Goal: Download file/media

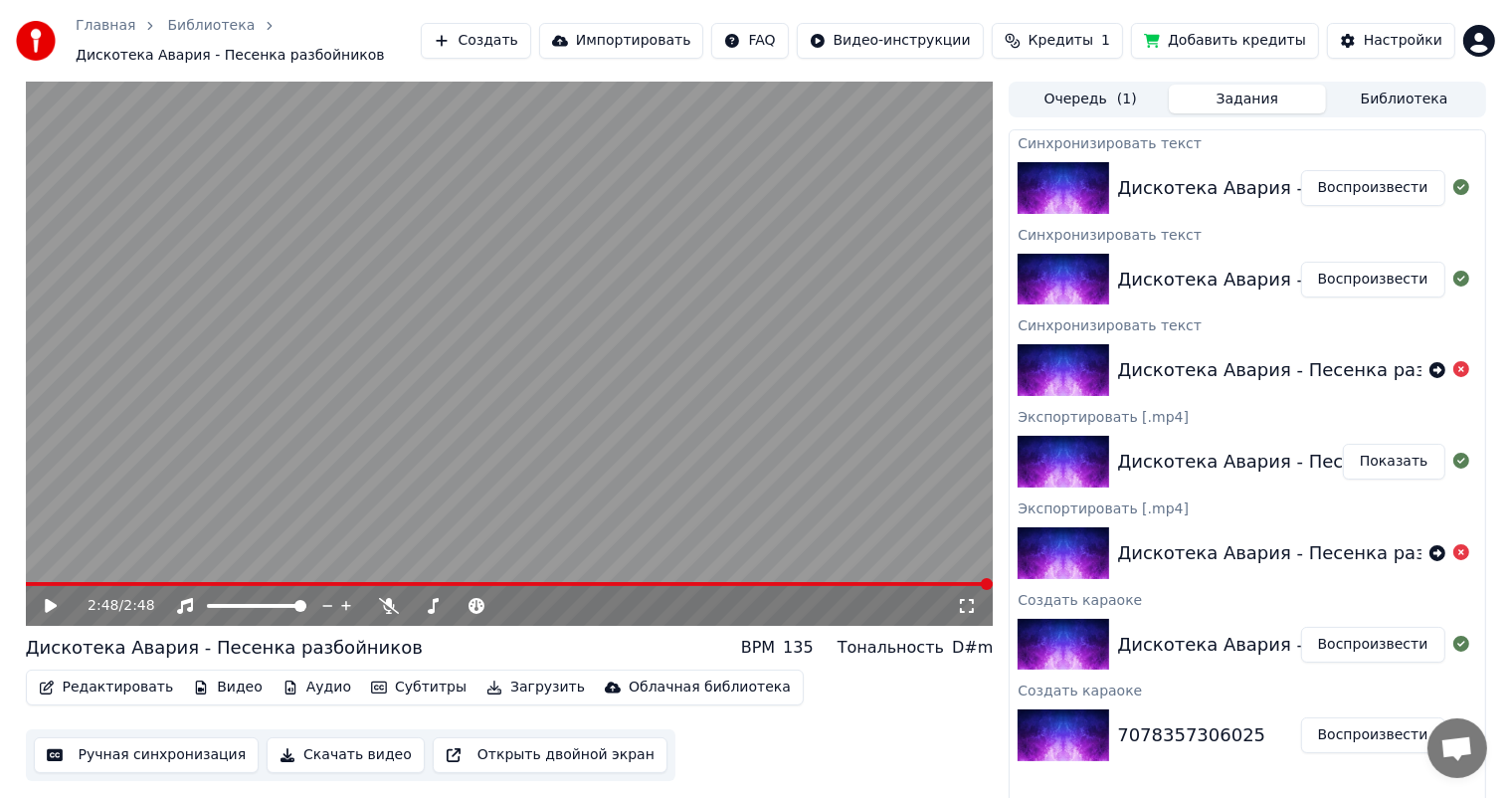
click at [1371, 188] on button "Воспроизвести" at bounding box center [1373, 188] width 144 height 36
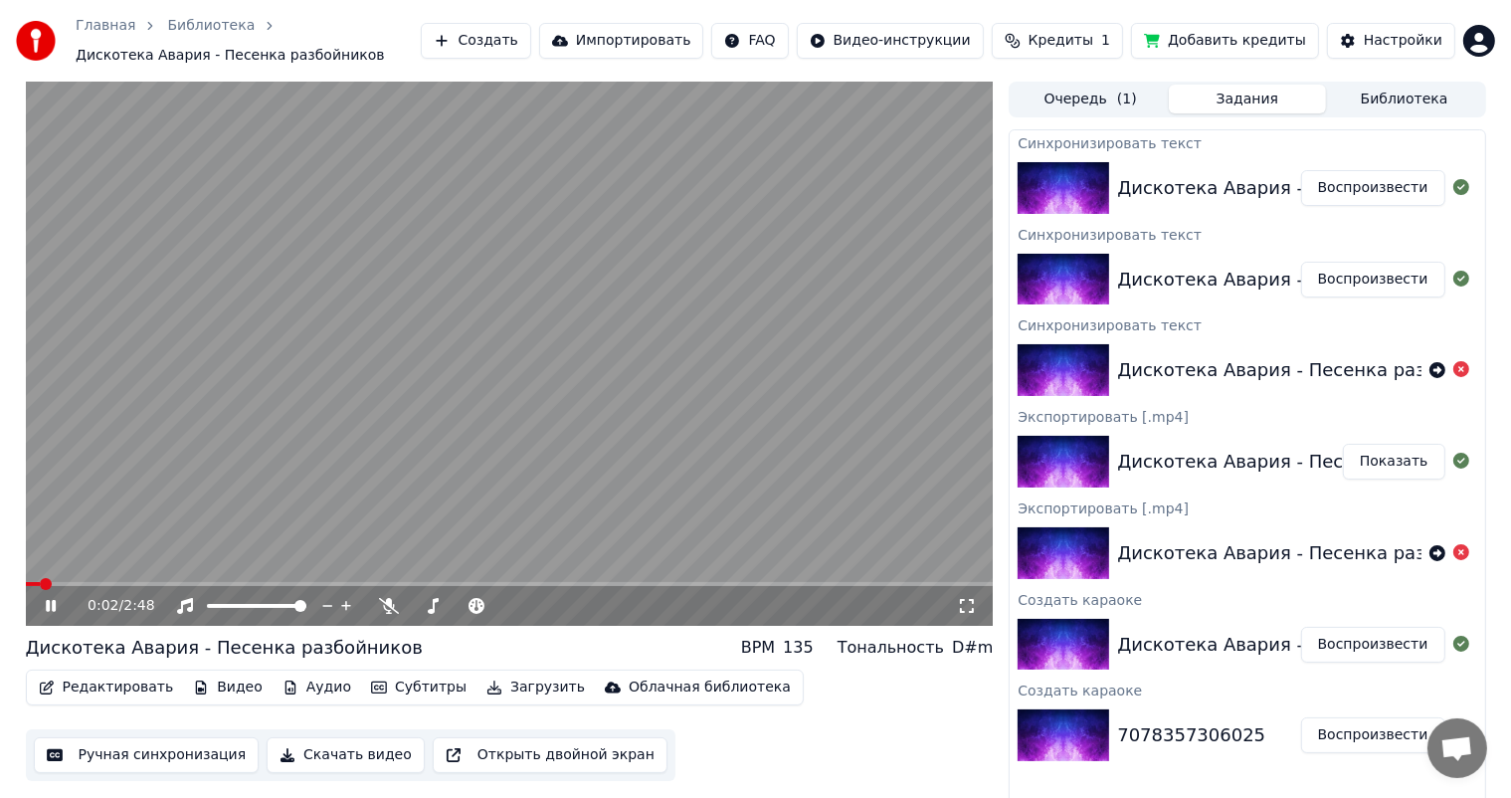
click at [470, 580] on video at bounding box center [510, 354] width 968 height 544
click at [43, 611] on icon at bounding box center [65, 606] width 47 height 16
click at [428, 580] on span at bounding box center [428, 584] width 12 height 12
click at [466, 587] on div "1:12 / 2:48" at bounding box center [510, 606] width 968 height 40
click at [535, 582] on span at bounding box center [510, 584] width 968 height 4
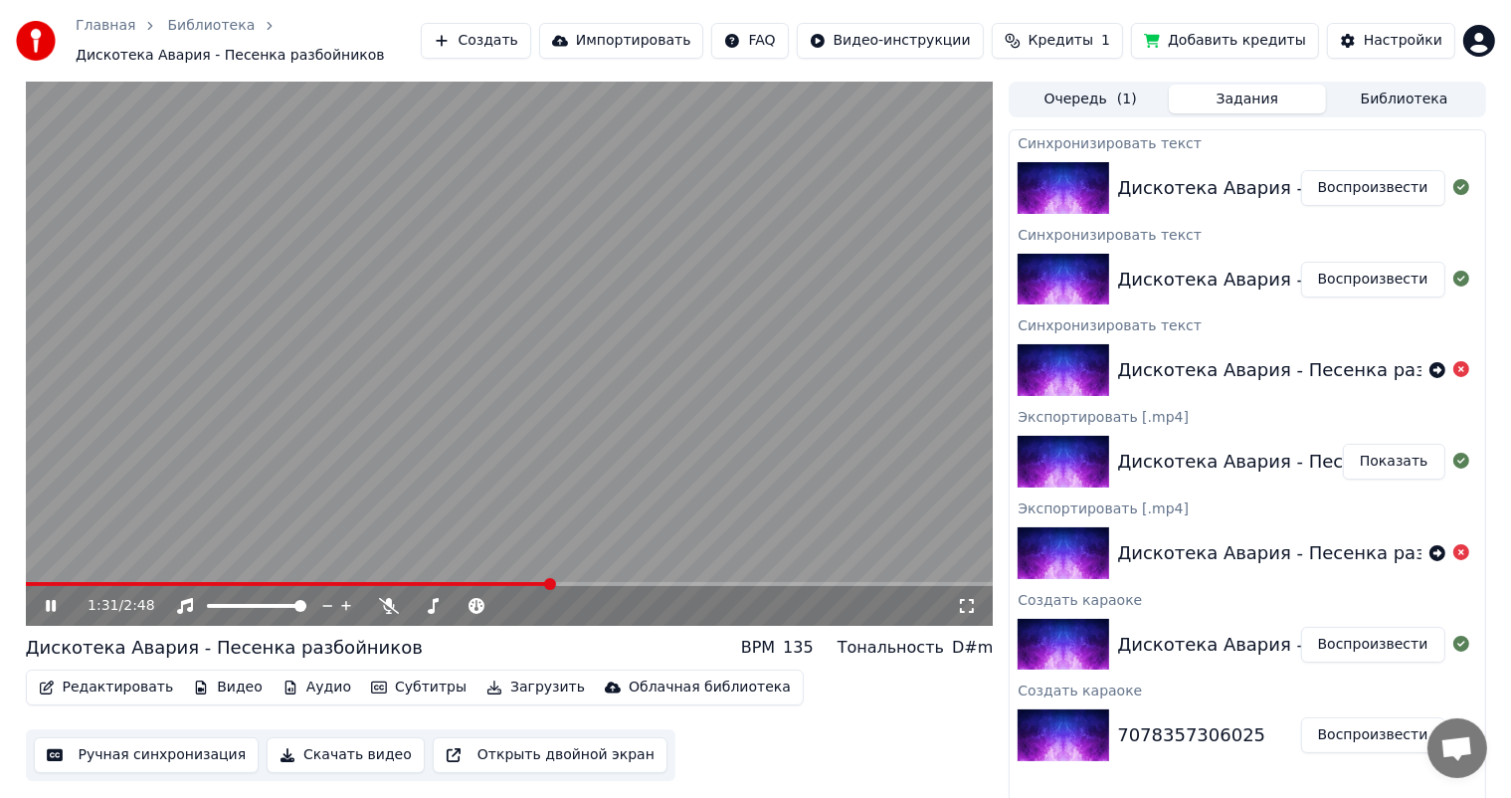
click at [661, 583] on span at bounding box center [510, 584] width 968 height 4
click at [692, 581] on video at bounding box center [510, 354] width 968 height 544
click at [56, 604] on icon at bounding box center [65, 606] width 47 height 16
click at [704, 582] on span at bounding box center [510, 584] width 968 height 4
click at [350, 758] on button "Скачать видео" at bounding box center [346, 755] width 158 height 36
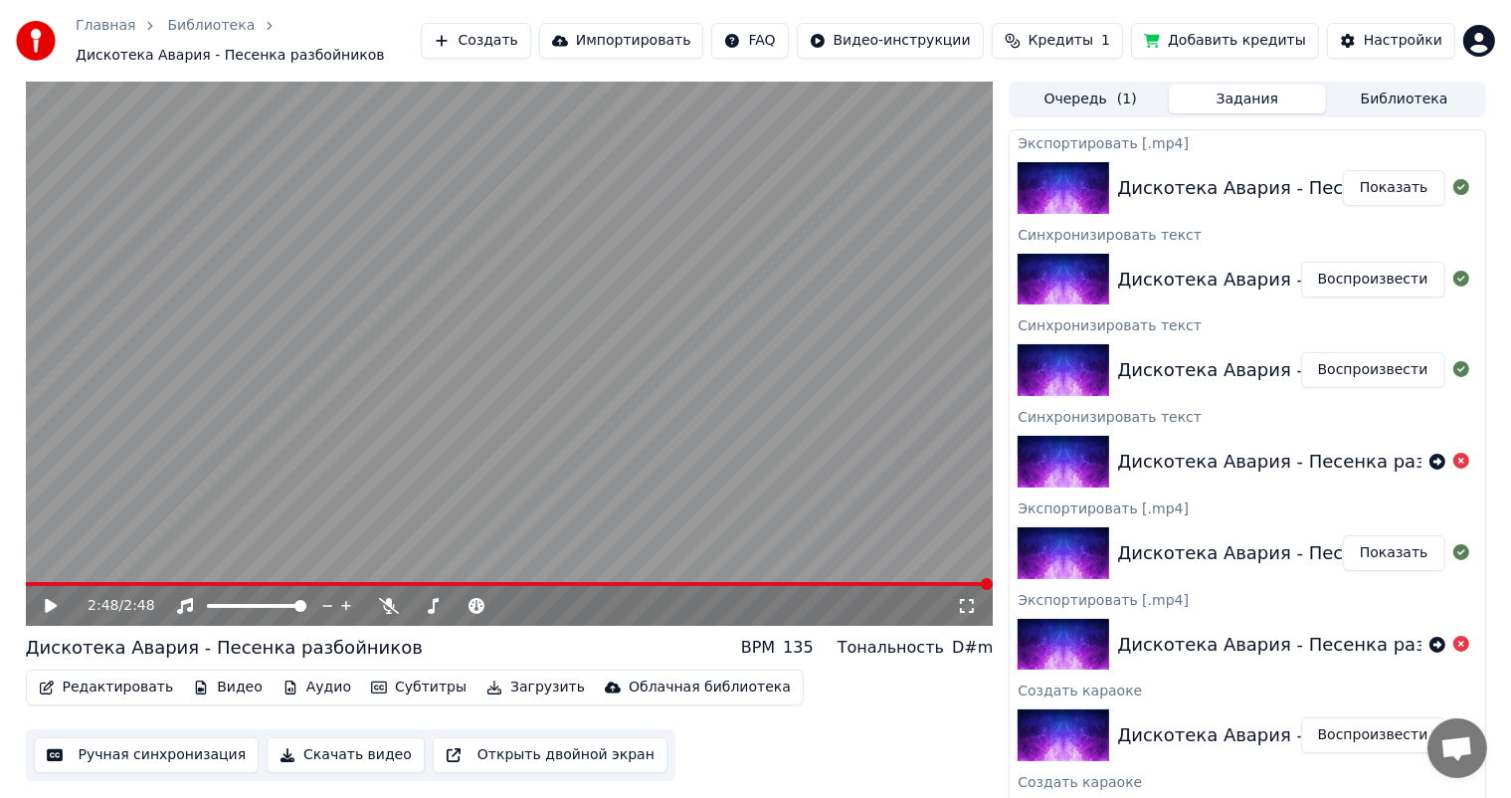
click at [1382, 187] on button "Показать" at bounding box center [1394, 188] width 102 height 36
click at [530, 46] on button "Создать" at bounding box center [475, 41] width 109 height 36
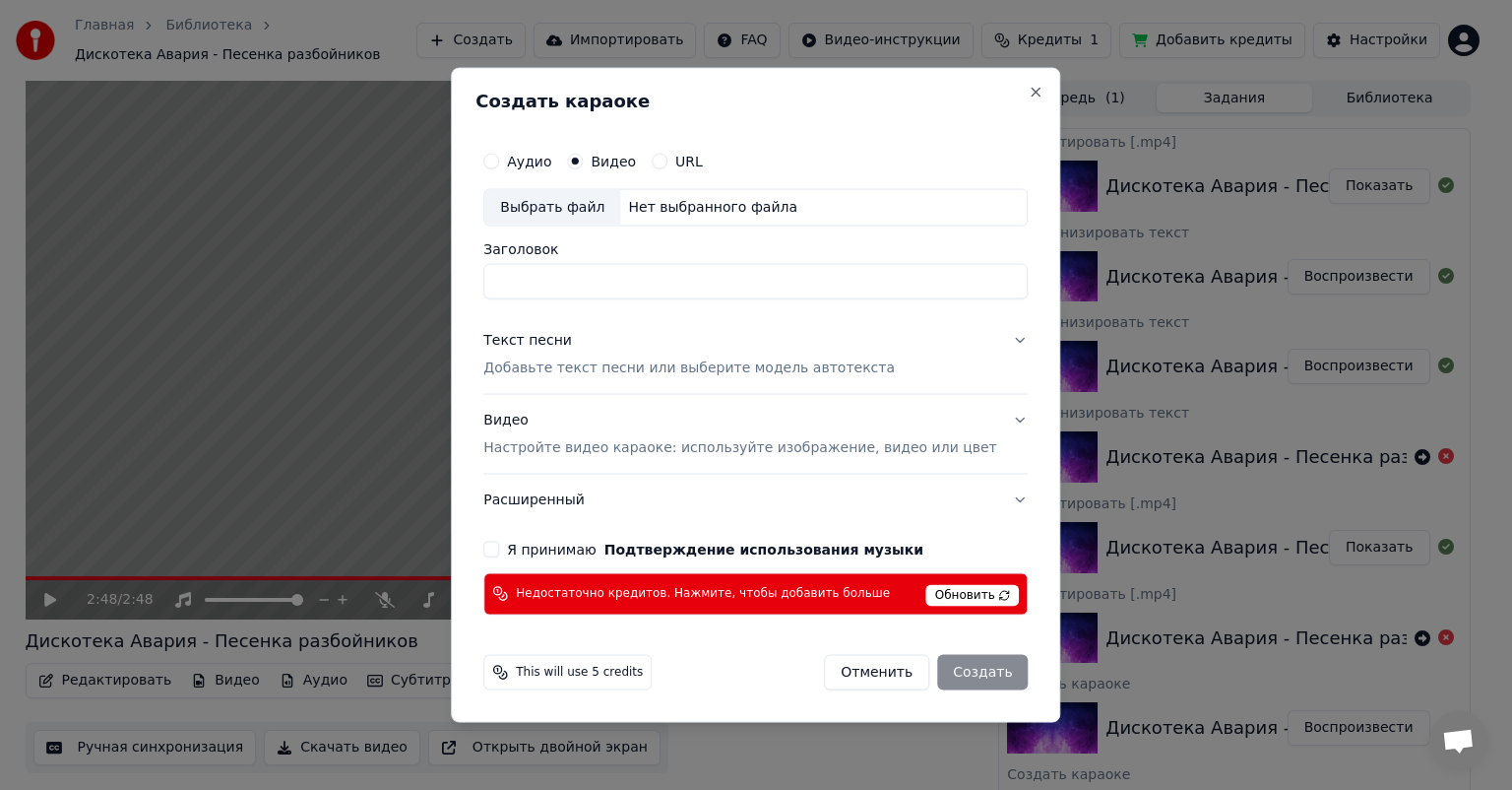
click at [979, 592] on span "Обновить" at bounding box center [973, 595] width 93 height 22
click at [642, 677] on span "This will use 5 credits" at bounding box center [579, 671] width 127 height 16
click at [992, 504] on button "Расширенный" at bounding box center [755, 499] width 544 height 51
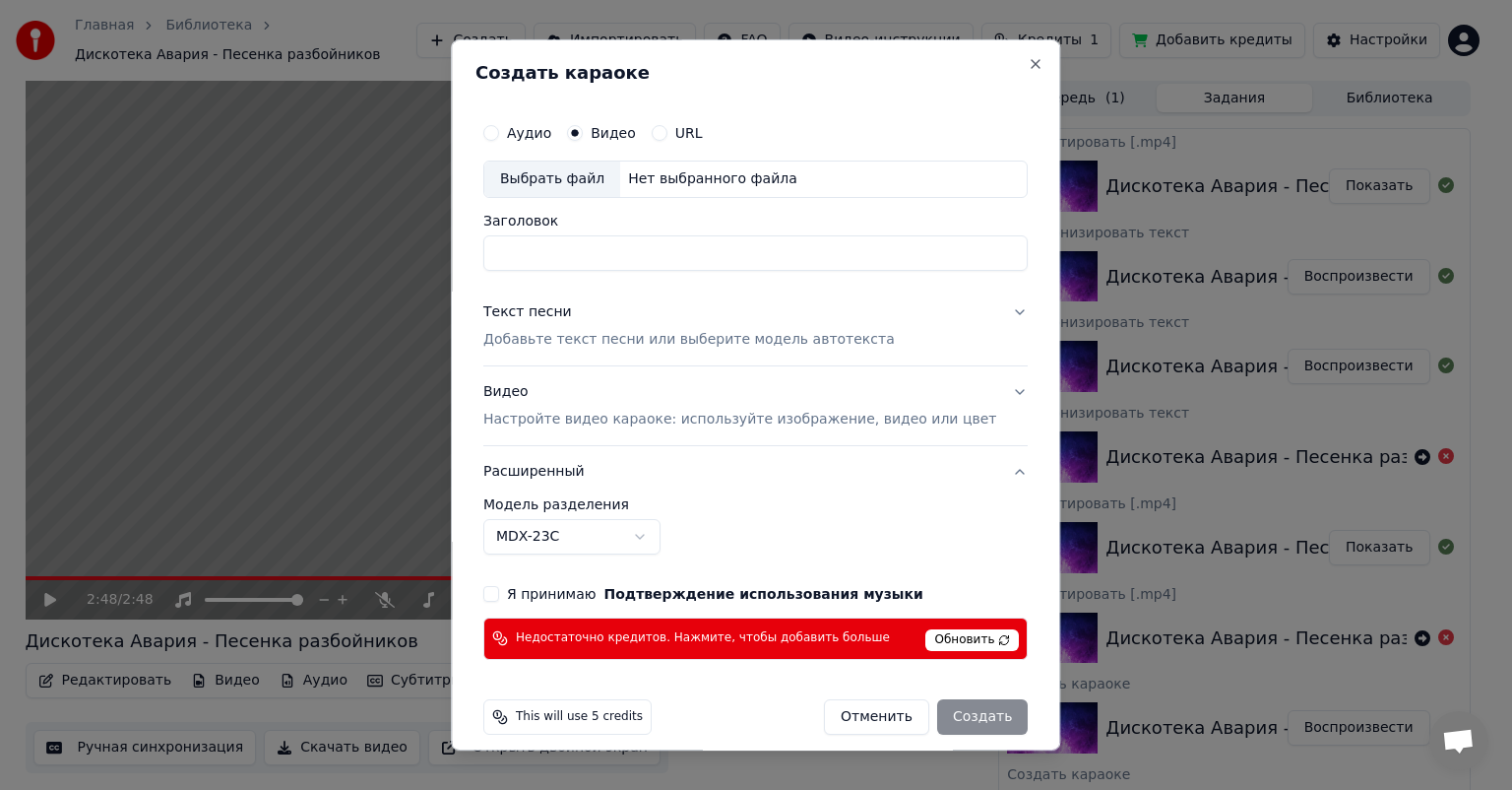
click at [992, 504] on div "**********" at bounding box center [755, 386] width 560 height 562
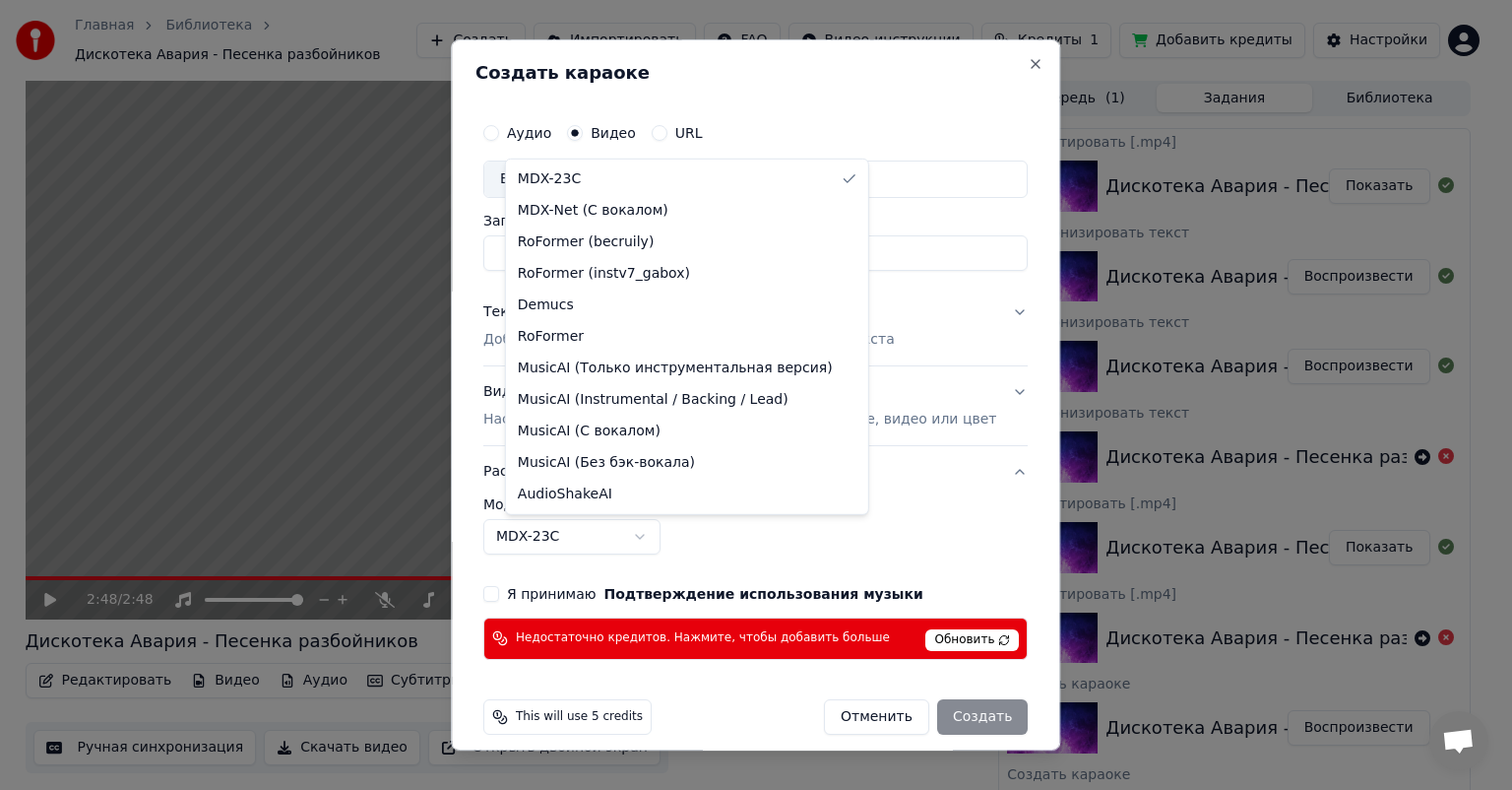
click at [642, 539] on body "Главная Библиотека Дискотека Авария - Песенка разбойников Создать Импортировать…" at bounding box center [747, 395] width 1495 height 790
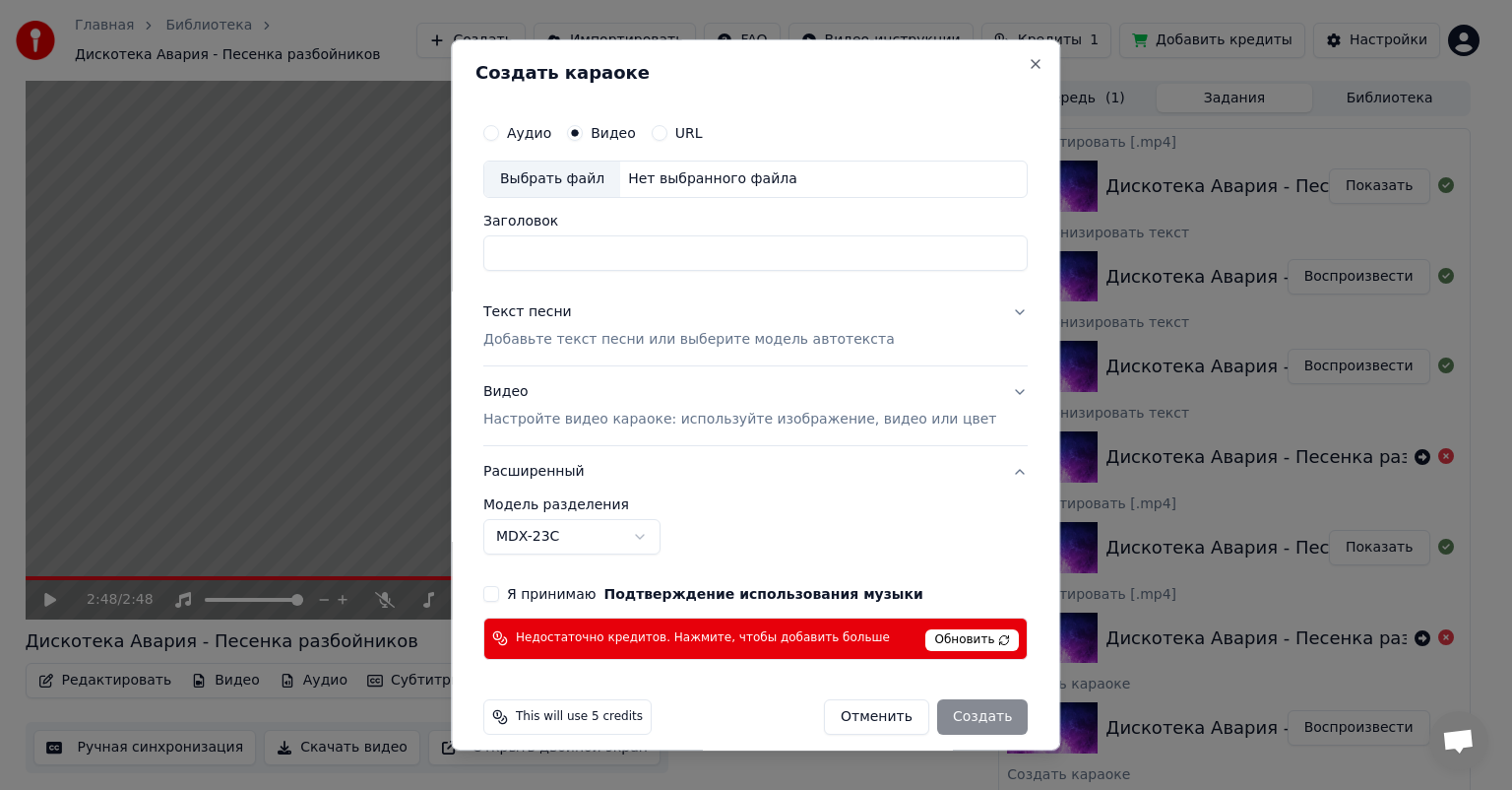
click at [642, 539] on body "Главная Библиотека Дискотека Авария - Песенка разбойников Создать Импортировать…" at bounding box center [747, 395] width 1495 height 790
click at [582, 165] on div "Выбрать файл" at bounding box center [551, 179] width 136 height 36
click at [1028, 59] on button "Close" at bounding box center [1036, 64] width 16 height 16
